Goal: Transaction & Acquisition: Purchase product/service

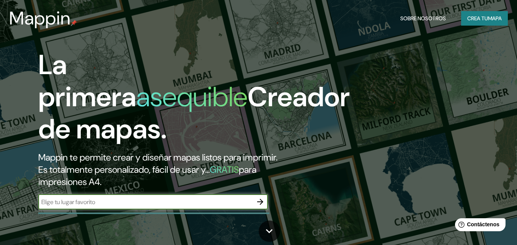
click at [157, 202] on input "text" at bounding box center [145, 202] width 214 height 9
type input "apurimac"
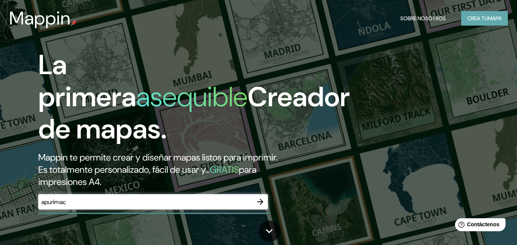
click at [478, 19] on font "Crea tu" at bounding box center [477, 18] width 21 height 7
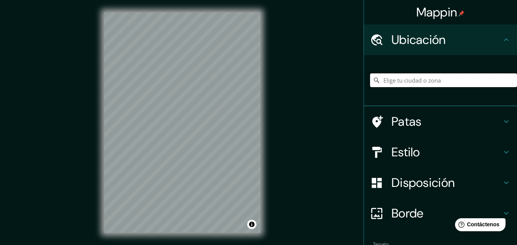
click at [387, 80] on input "Elige tu ciudad o zona" at bounding box center [443, 80] width 147 height 14
click at [408, 82] on input "Apurímac, [GEOGRAPHIC_DATA][PERSON_NAME], [GEOGRAPHIC_DATA]" at bounding box center [443, 80] width 147 height 14
drag, startPoint x: 408, startPoint y: 82, endPoint x: 497, endPoint y: 80, distance: 88.7
click at [497, 80] on input "Apurímac, [GEOGRAPHIC_DATA][PERSON_NAME], [GEOGRAPHIC_DATA]" at bounding box center [443, 80] width 147 height 14
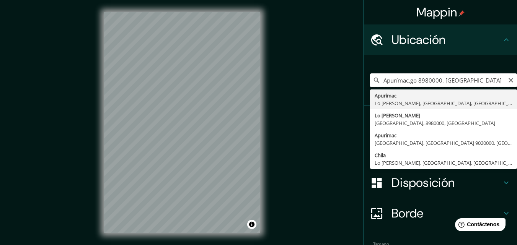
drag, startPoint x: 460, startPoint y: 83, endPoint x: 406, endPoint y: 83, distance: 53.9
click at [406, 83] on input "Apurímac,go 8980000, [GEOGRAPHIC_DATA]" at bounding box center [443, 80] width 147 height 14
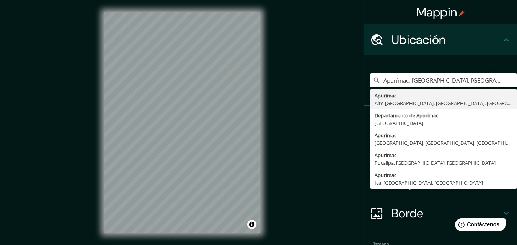
type input "Apurímac, [GEOGRAPHIC_DATA], [GEOGRAPHIC_DATA], [GEOGRAPHIC_DATA]"
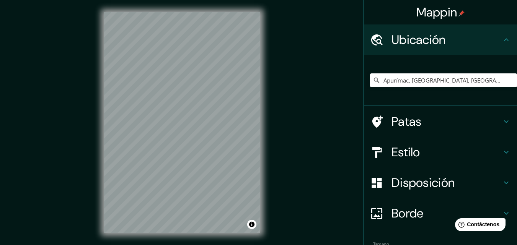
click at [405, 181] on font "Disposición" at bounding box center [422, 183] width 63 height 16
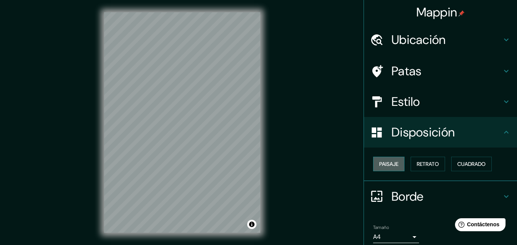
click at [384, 169] on button "Paisaje" at bounding box center [388, 164] width 31 height 15
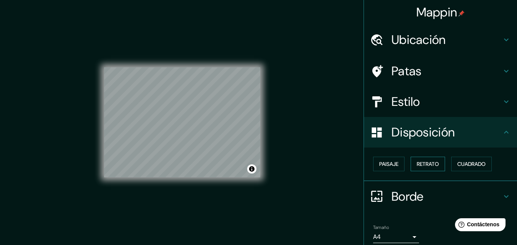
click at [416, 166] on font "Retrato" at bounding box center [427, 164] width 22 height 7
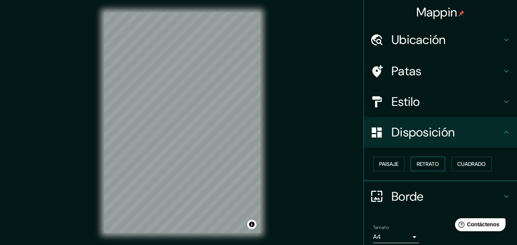
click at [416, 166] on font "Retrato" at bounding box center [427, 164] width 22 height 7
click at [466, 169] on button "Cuadrado" at bounding box center [471, 164] width 41 height 15
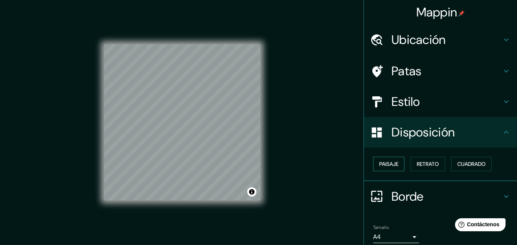
click at [388, 164] on font "Paisaje" at bounding box center [388, 164] width 19 height 7
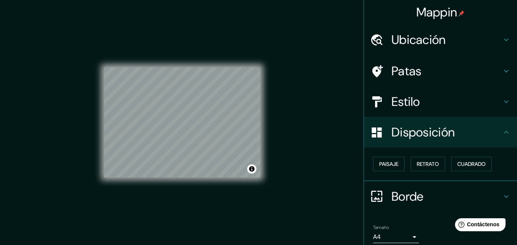
click at [383, 104] on div at bounding box center [380, 101] width 21 height 13
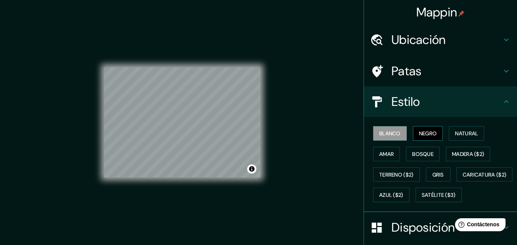
click at [419, 131] on font "Negro" at bounding box center [428, 133] width 18 height 7
click at [449, 132] on button "Natural" at bounding box center [466, 133] width 35 height 15
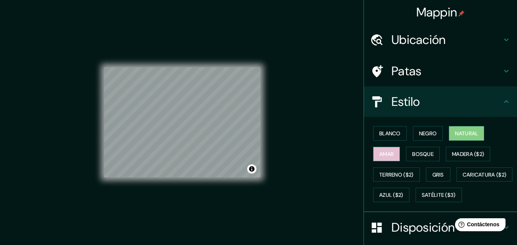
click at [385, 156] on font "Amar" at bounding box center [386, 154] width 15 height 7
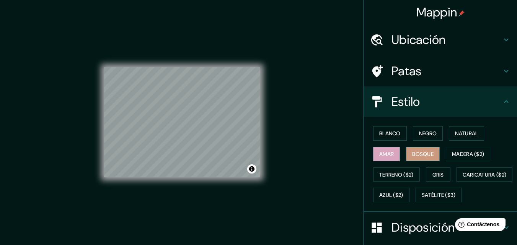
click at [416, 152] on font "Bosque" at bounding box center [422, 154] width 21 height 7
click at [452, 150] on font "Madera ($2)" at bounding box center [468, 154] width 32 height 10
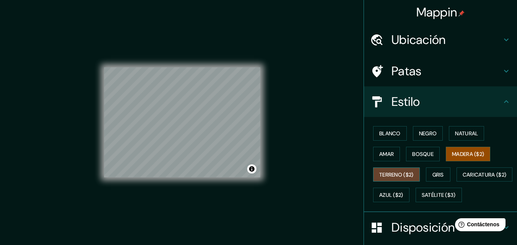
click at [380, 178] on font "Terreno ($2)" at bounding box center [396, 174] width 34 height 7
click at [372, 102] on icon at bounding box center [377, 101] width 10 height 11
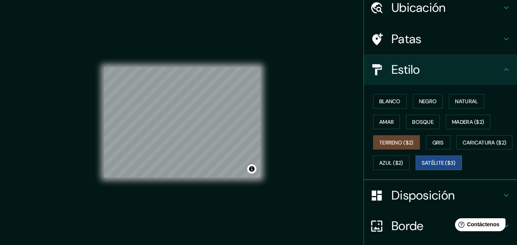
scroll to position [76, 0]
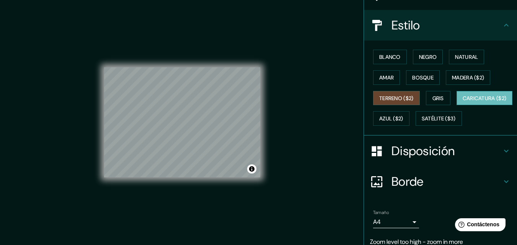
click at [462, 102] on font "Caricatura ($2)" at bounding box center [484, 98] width 44 height 7
click at [403, 119] on font "Azul ($2)" at bounding box center [391, 118] width 24 height 7
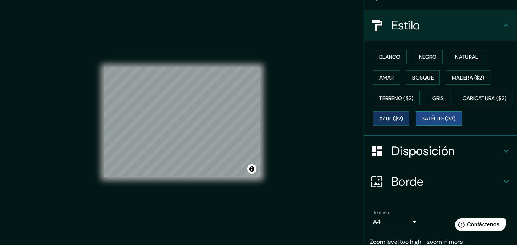
click at [421, 122] on font "Satélite ($3)" at bounding box center [438, 118] width 34 height 7
click at [418, 78] on font "Bosque" at bounding box center [422, 77] width 21 height 7
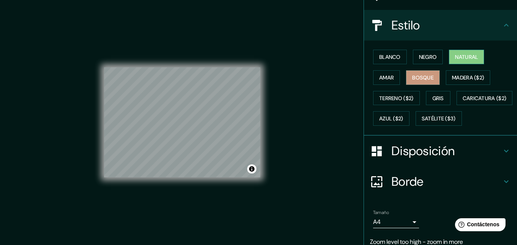
click at [455, 56] on font "Natural" at bounding box center [466, 57] width 23 height 7
click at [382, 78] on font "Amar" at bounding box center [386, 77] width 15 height 7
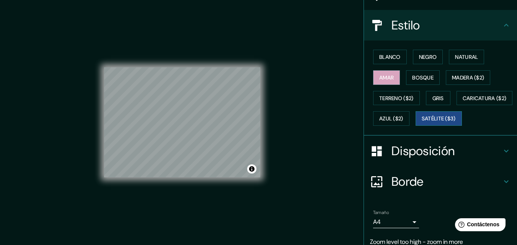
click at [421, 124] on font "Satélite ($3)" at bounding box center [438, 119] width 34 height 10
click at [409, 112] on button "Azul ($2)" at bounding box center [391, 118] width 36 height 15
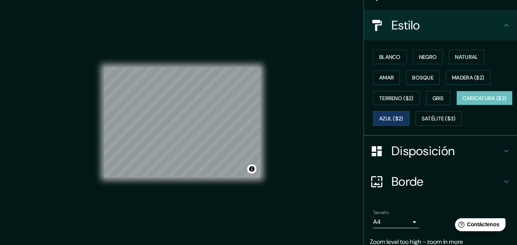
click at [462, 103] on font "Caricatura ($2)" at bounding box center [484, 98] width 44 height 10
click at [381, 78] on font "Amar" at bounding box center [386, 77] width 15 height 7
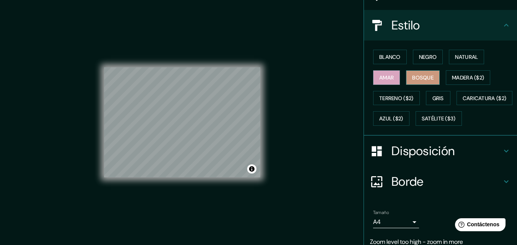
click at [412, 79] on font "Bosque" at bounding box center [422, 77] width 21 height 7
click at [383, 76] on font "Amar" at bounding box center [386, 77] width 15 height 7
click at [382, 100] on font "Terreno ($2)" at bounding box center [396, 98] width 34 height 7
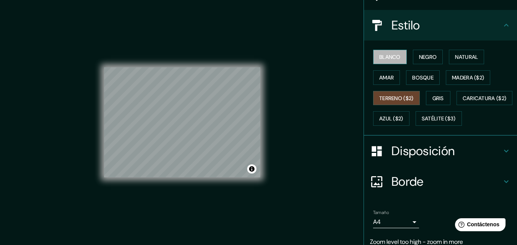
click at [386, 59] on font "Blanco" at bounding box center [389, 57] width 21 height 7
click at [419, 54] on font "Negro" at bounding box center [428, 57] width 18 height 7
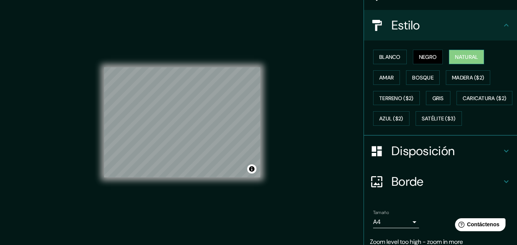
click at [450, 54] on button "Natural" at bounding box center [466, 57] width 35 height 15
click at [412, 79] on font "Bosque" at bounding box center [422, 77] width 21 height 7
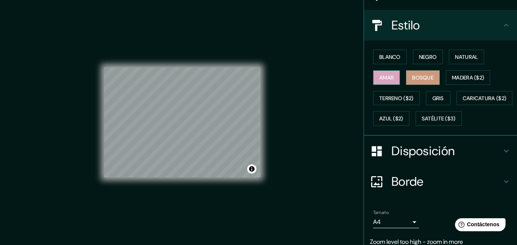
click at [381, 80] on font "Amar" at bounding box center [386, 77] width 15 height 7
click at [421, 122] on font "Satélite ($3)" at bounding box center [438, 118] width 34 height 7
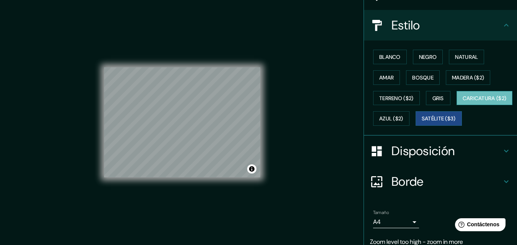
click at [462, 103] on font "Caricatura ($2)" at bounding box center [484, 98] width 44 height 10
click at [385, 96] on font "Terreno ($2)" at bounding box center [396, 98] width 34 height 7
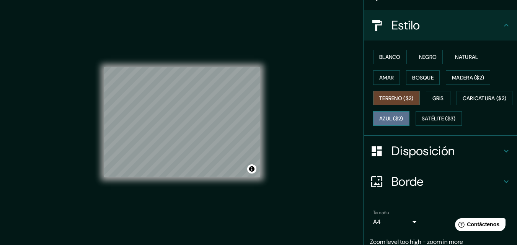
click at [403, 122] on font "Azul ($2)" at bounding box center [391, 119] width 24 height 10
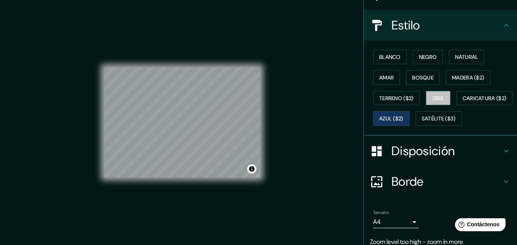
click at [437, 97] on font "Gris" at bounding box center [437, 98] width 11 height 7
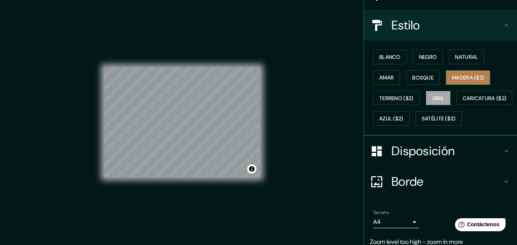
click at [456, 75] on font "Madera ($2)" at bounding box center [468, 77] width 32 height 7
click at [391, 159] on font "Disposición" at bounding box center [422, 151] width 63 height 16
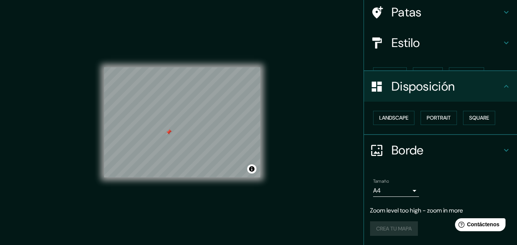
scroll to position [46, 0]
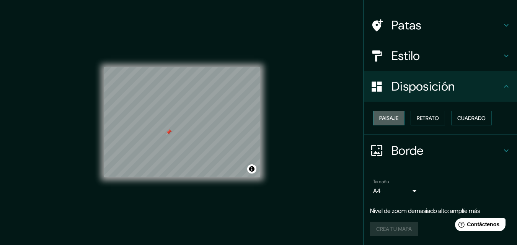
click at [379, 116] on font "Paisaje" at bounding box center [388, 118] width 19 height 7
click at [431, 120] on font "Retrato" at bounding box center [427, 118] width 22 height 7
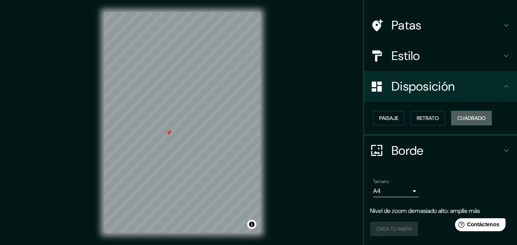
click at [459, 119] on font "Cuadrado" at bounding box center [471, 118] width 28 height 7
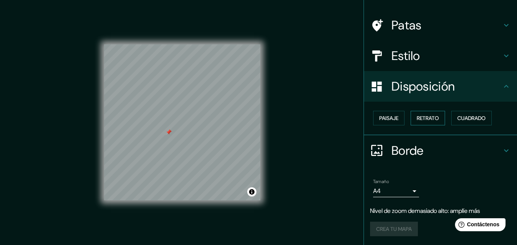
click at [426, 117] on font "Retrato" at bounding box center [427, 118] width 22 height 7
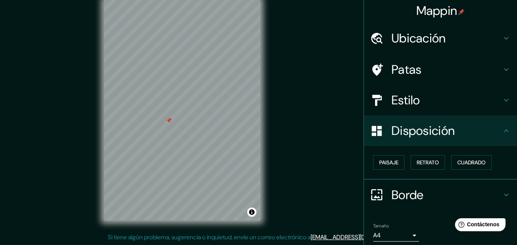
scroll to position [0, 0]
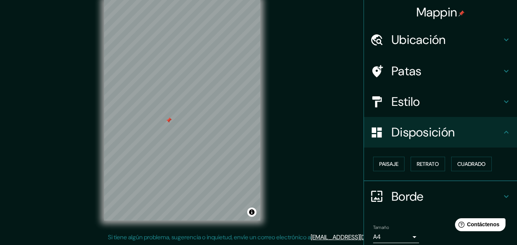
click at [395, 77] on font "Patas" at bounding box center [406, 71] width 30 height 16
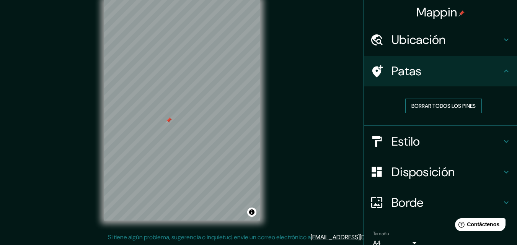
click at [420, 109] on font "Borrar todos los pines" at bounding box center [443, 105] width 64 height 7
click at [181, 101] on div "Mappin Ubicación Apurímac, [GEOGRAPHIC_DATA], [GEOGRAPHIC_DATA], [GEOGRAPHIC_DA…" at bounding box center [258, 116] width 517 height 257
click at [394, 43] on font "Ubicación" at bounding box center [418, 40] width 54 height 16
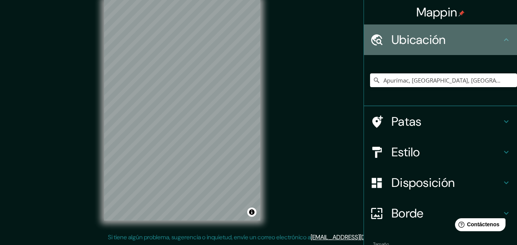
click at [394, 43] on font "Ubicación" at bounding box center [418, 40] width 54 height 16
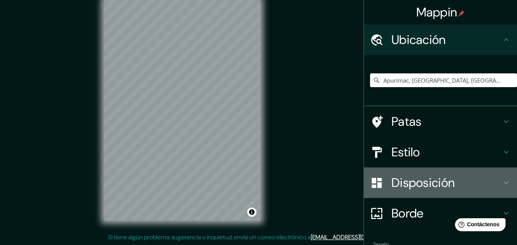
click at [401, 182] on font "Disposición" at bounding box center [422, 183] width 63 height 16
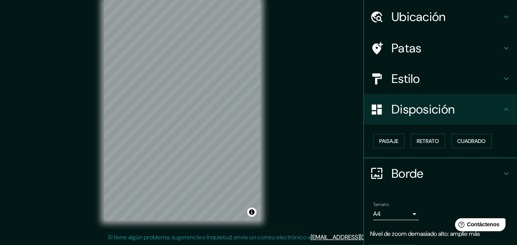
scroll to position [46, 0]
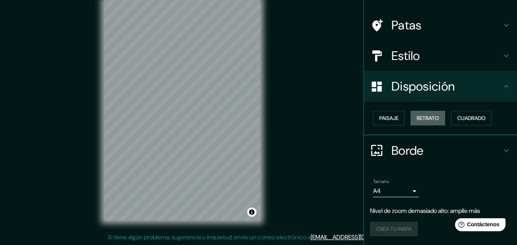
click at [422, 118] on font "Retrato" at bounding box center [427, 118] width 22 height 7
click at [380, 118] on font "Paisaje" at bounding box center [388, 118] width 19 height 7
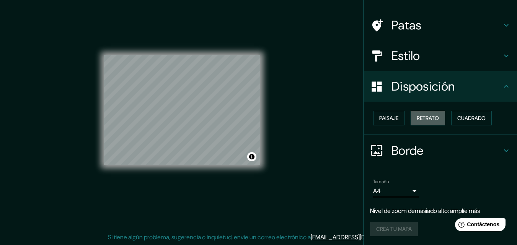
click at [418, 116] on font "Retrato" at bounding box center [427, 118] width 22 height 7
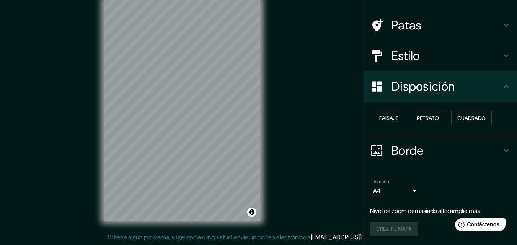
click at [391, 52] on font "Estilo" at bounding box center [405, 56] width 29 height 16
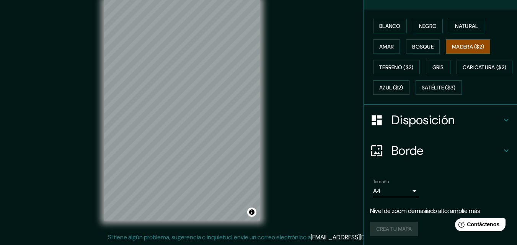
scroll to position [128, 0]
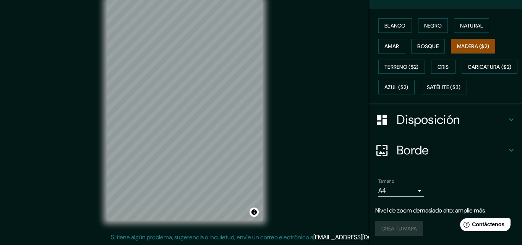
click at [407, 192] on body "Mappin Ubicación Apurímac, [GEOGRAPHIC_DATA], [GEOGRAPHIC_DATA], [GEOGRAPHIC_DA…" at bounding box center [261, 110] width 522 height 245
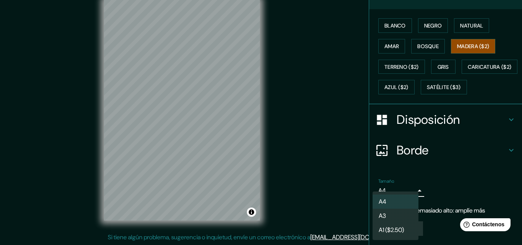
click at [407, 192] on ul "A4 A3 A1 ($2.50)" at bounding box center [396, 216] width 46 height 49
click at [413, 189] on div at bounding box center [261, 122] width 522 height 245
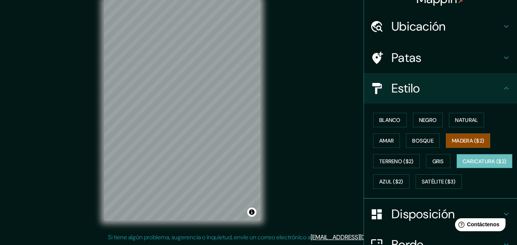
scroll to position [0, 0]
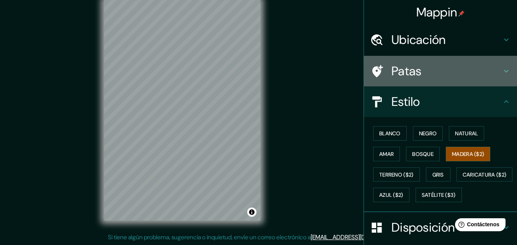
click at [394, 76] on font "Patas" at bounding box center [406, 71] width 30 height 16
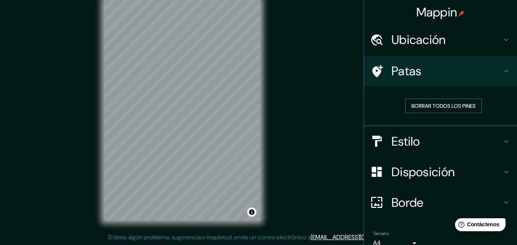
click at [415, 102] on font "Borrar todos los pines" at bounding box center [443, 105] width 64 height 7
drag, startPoint x: 386, startPoint y: 73, endPoint x: 308, endPoint y: 91, distance: 80.1
click at [308, 91] on div "Mappin Ubicación Apurímac, [GEOGRAPHIC_DATA], [GEOGRAPHIC_DATA], [GEOGRAPHIC_DA…" at bounding box center [258, 116] width 517 height 257
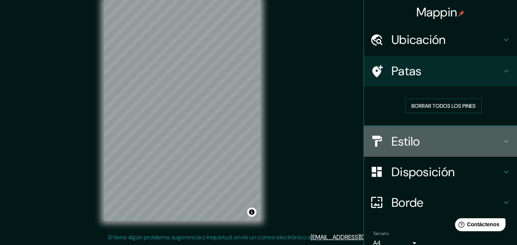
click at [393, 141] on font "Estilo" at bounding box center [405, 141] width 29 height 16
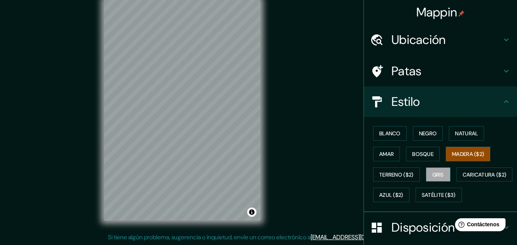
click at [437, 174] on font "Gris" at bounding box center [437, 174] width 11 height 7
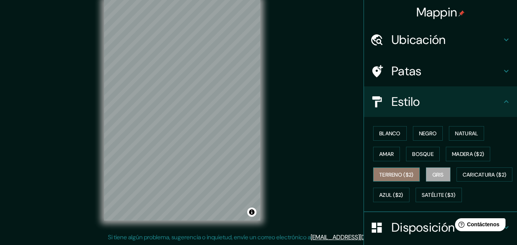
click at [395, 176] on font "Terreno ($2)" at bounding box center [396, 174] width 34 height 7
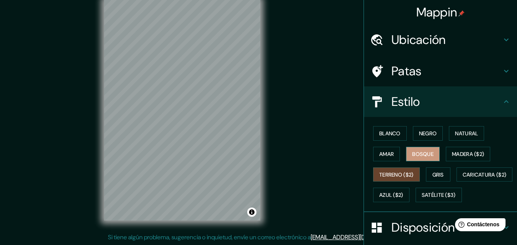
click at [416, 159] on button "Bosque" at bounding box center [423, 154] width 34 height 15
click at [394, 177] on font "Terreno ($2)" at bounding box center [396, 174] width 34 height 7
click at [435, 180] on button "Gris" at bounding box center [438, 174] width 24 height 15
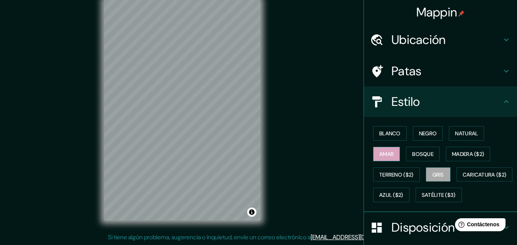
click at [386, 153] on font "Amar" at bounding box center [386, 154] width 15 height 7
click at [385, 130] on font "Blanco" at bounding box center [389, 133] width 21 height 7
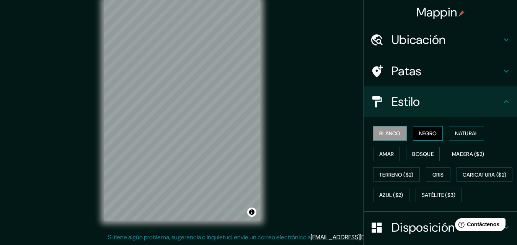
click at [419, 132] on font "Negro" at bounding box center [428, 133] width 18 height 7
click at [455, 130] on font "Natural" at bounding box center [466, 133] width 23 height 7
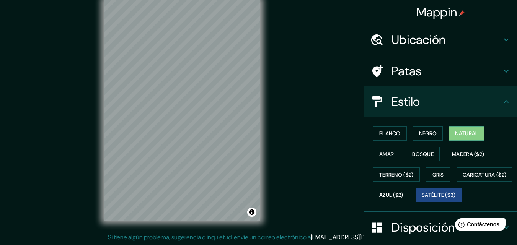
click at [421, 199] on font "Satélite ($3)" at bounding box center [438, 195] width 34 height 7
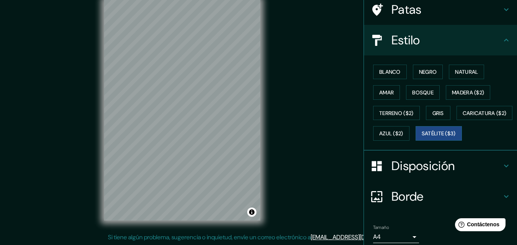
click at [409, 174] on font "Disposición" at bounding box center [422, 166] width 63 height 16
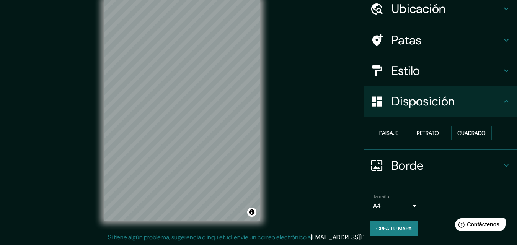
scroll to position [31, 0]
click at [390, 137] on font "Paisaje" at bounding box center [388, 133] width 19 height 10
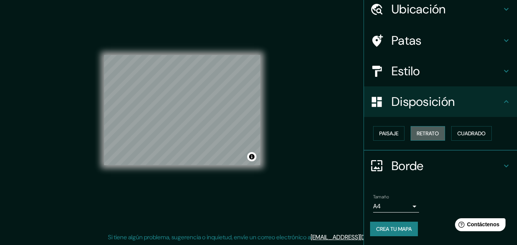
click at [423, 135] on font "Retrato" at bounding box center [427, 133] width 22 height 7
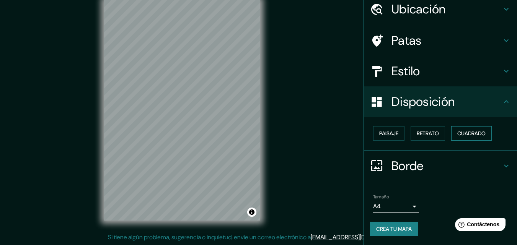
click at [457, 135] on font "Cuadrado" at bounding box center [471, 133] width 28 height 7
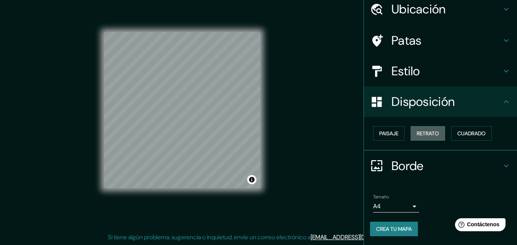
click at [423, 135] on font "Retrato" at bounding box center [427, 133] width 22 height 7
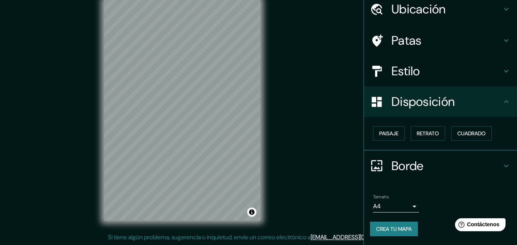
click at [501, 165] on icon at bounding box center [505, 165] width 9 height 9
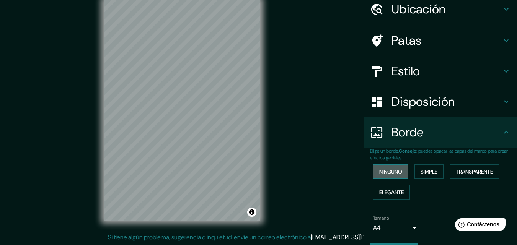
click at [382, 174] on font "Ninguno" at bounding box center [390, 171] width 23 height 7
click at [424, 174] on font "Simple" at bounding box center [428, 171] width 17 height 7
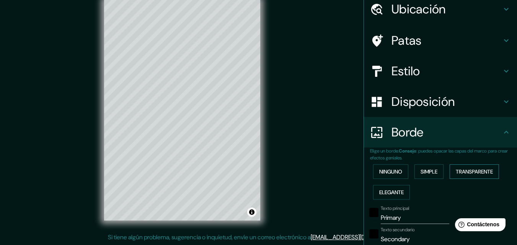
click at [470, 173] on font "Transparente" at bounding box center [473, 171] width 37 height 7
click at [420, 168] on font "Simple" at bounding box center [428, 171] width 17 height 7
click at [383, 190] on font "Elegante" at bounding box center [391, 192] width 24 height 7
click at [383, 176] on font "Ninguno" at bounding box center [390, 172] width 23 height 10
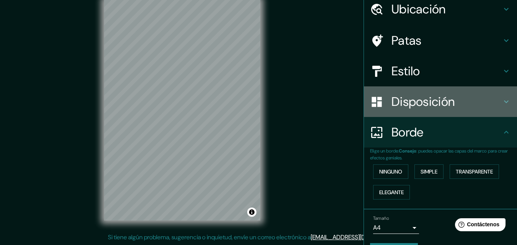
click at [400, 96] on font "Disposición" at bounding box center [422, 102] width 63 height 16
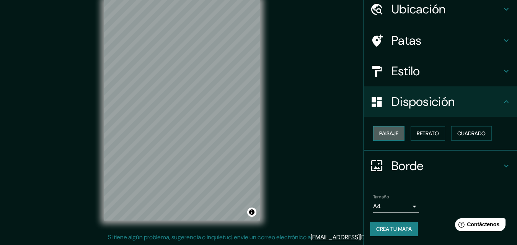
click at [390, 133] on font "Paisaje" at bounding box center [388, 133] width 19 height 7
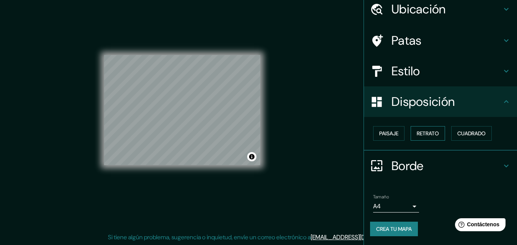
click at [426, 136] on font "Retrato" at bounding box center [427, 133] width 22 height 7
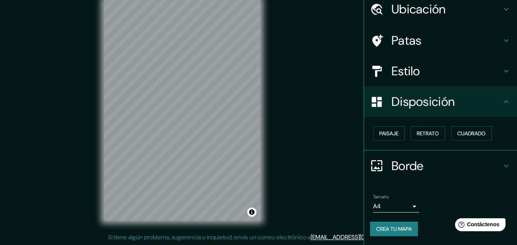
click at [393, 60] on div "Estilo" at bounding box center [440, 71] width 153 height 31
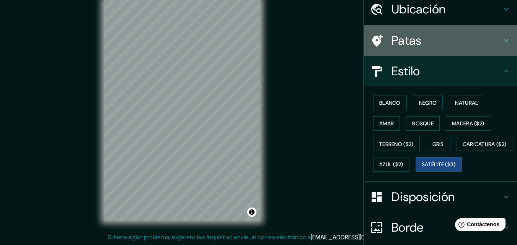
click at [373, 39] on icon at bounding box center [377, 40] width 11 height 12
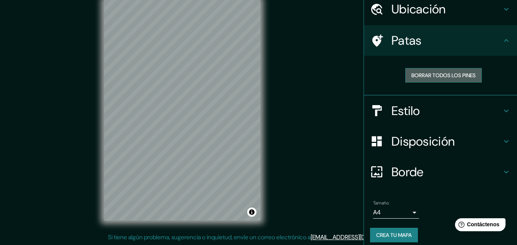
click at [421, 74] on font "Borrar todos los pines" at bounding box center [443, 75] width 64 height 7
